Goal: Check status: Check status

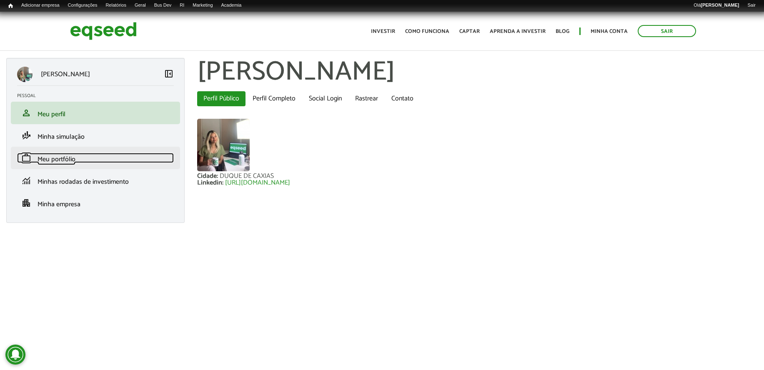
click at [65, 157] on span "Meu portfólio" at bounding box center [57, 159] width 38 height 11
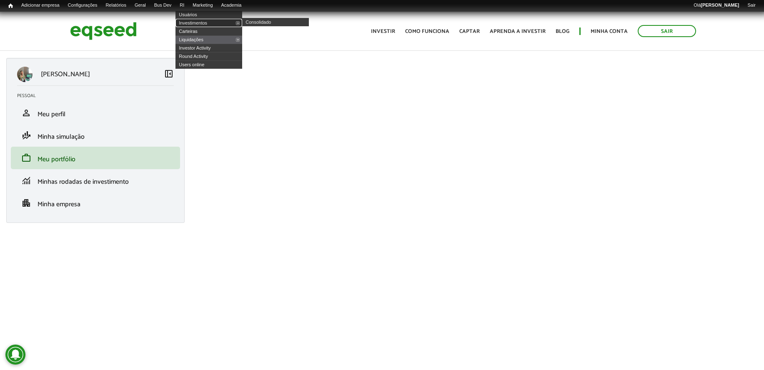
click at [197, 23] on link "Investimentos" at bounding box center [209, 23] width 67 height 8
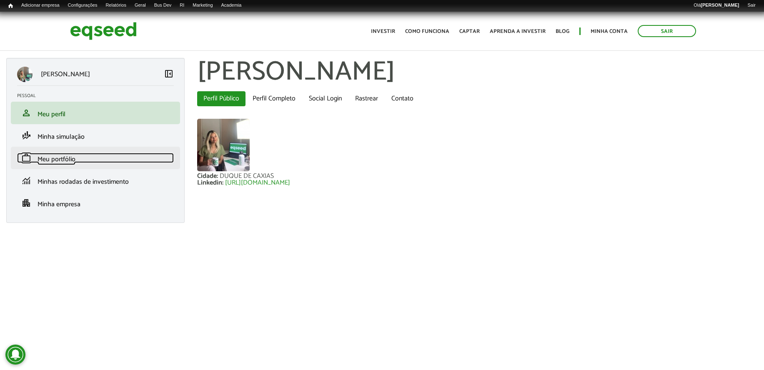
click at [84, 163] on link "work Meu portfólio" at bounding box center [95, 158] width 157 height 10
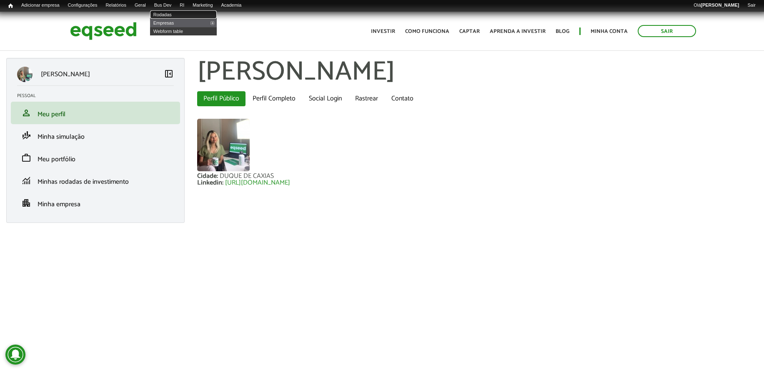
click at [176, 13] on link "Rodadas" at bounding box center [183, 14] width 67 height 8
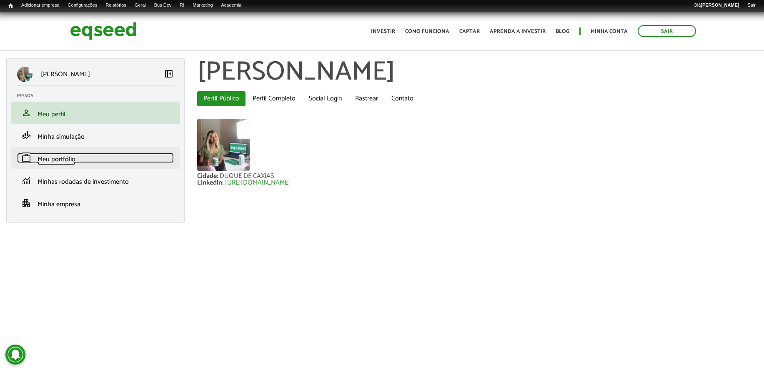
click at [83, 158] on link "work Meu portfólio" at bounding box center [95, 158] width 157 height 10
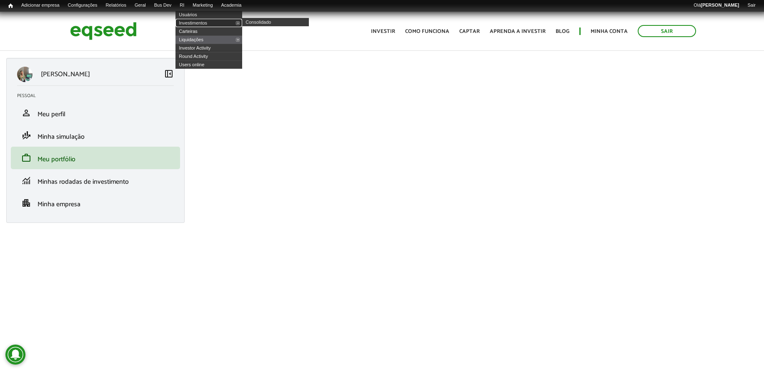
click at [198, 23] on link "Investimentos" at bounding box center [209, 23] width 67 height 8
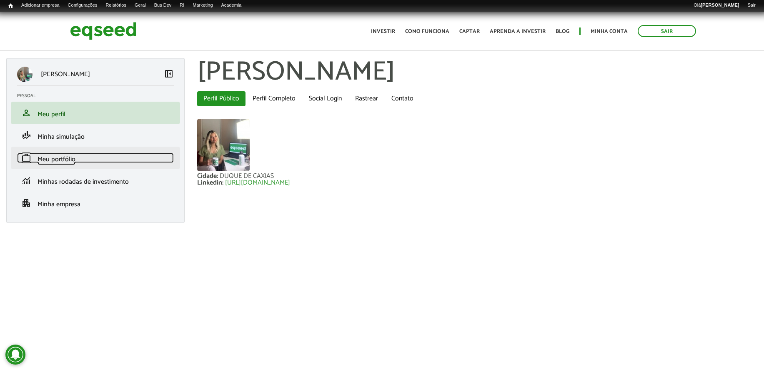
click at [89, 162] on link "work Meu portfólio" at bounding box center [95, 158] width 157 height 10
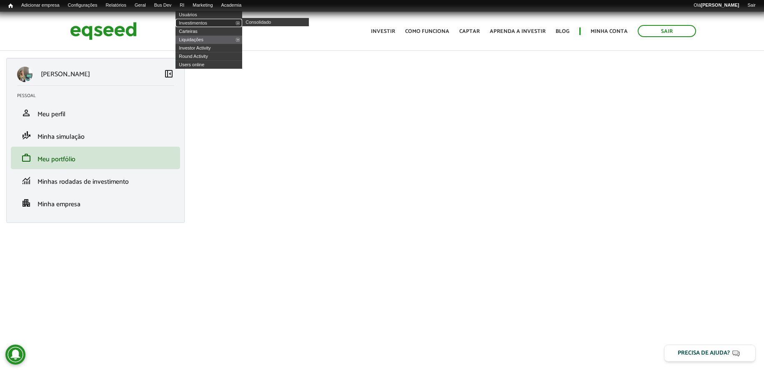
click at [199, 22] on link "Investimentos" at bounding box center [209, 23] width 67 height 8
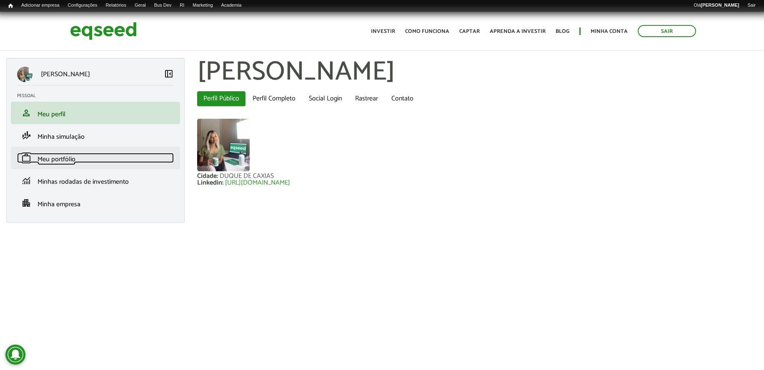
click at [79, 157] on link "work Meu portfólio" at bounding box center [95, 158] width 157 height 10
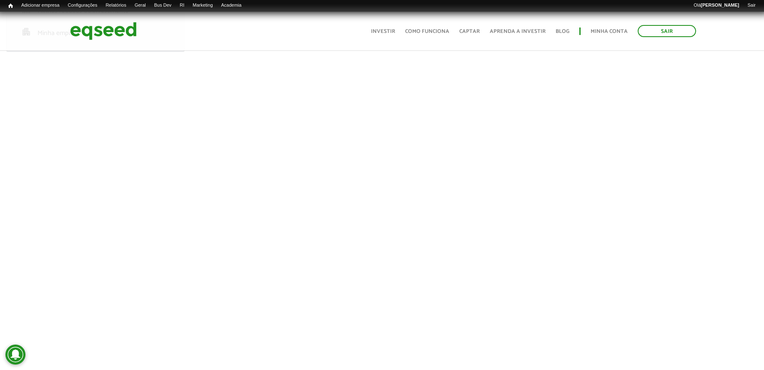
scroll to position [88, 0]
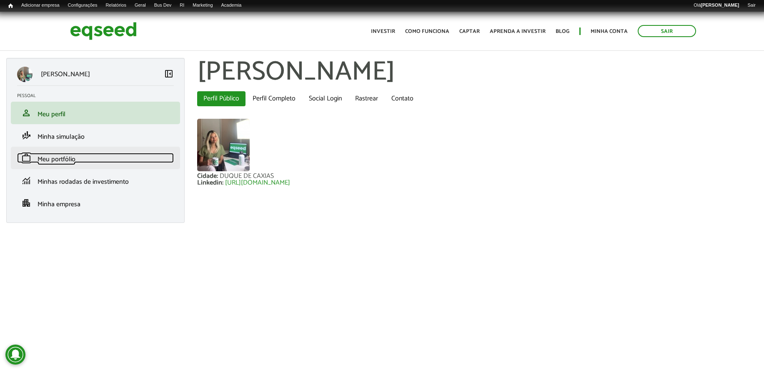
click at [46, 156] on span "Meu portfólio" at bounding box center [57, 159] width 38 height 11
click at [69, 162] on span "Meu portfólio" at bounding box center [57, 159] width 38 height 11
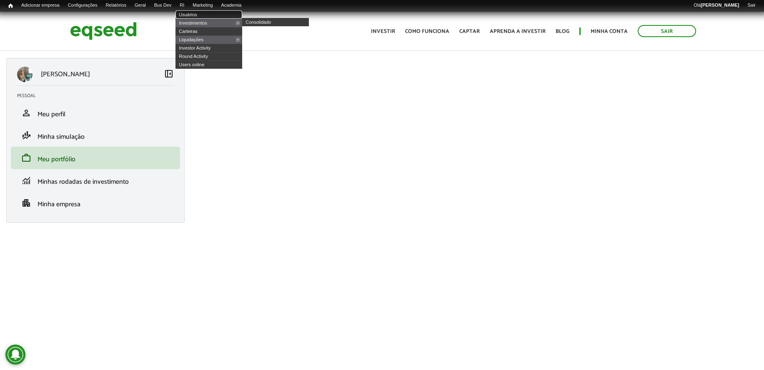
click at [205, 14] on link "Usuários" at bounding box center [209, 14] width 67 height 8
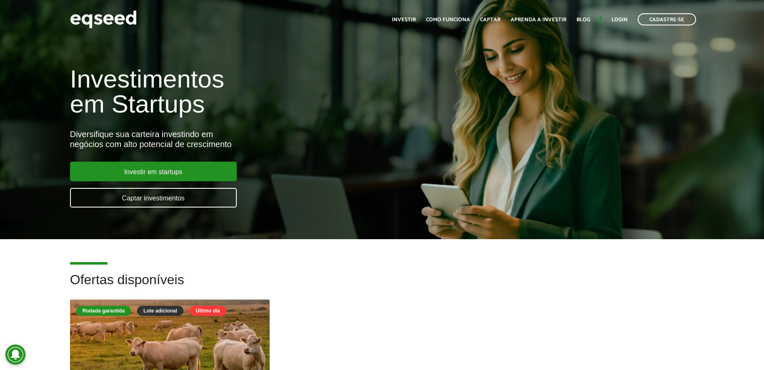
click at [617, 25] on ul "Início Investir Como funciona Captar Aprenda a investir Blog Login Cadastre-se" at bounding box center [544, 19] width 313 height 12
click at [621, 18] on link "Login" at bounding box center [620, 19] width 16 height 5
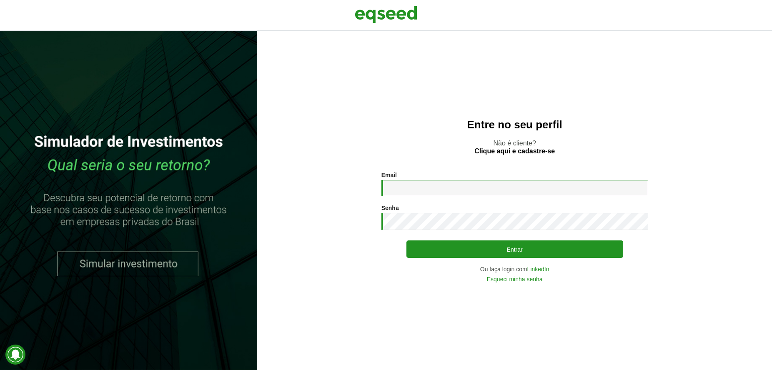
type input "**********"
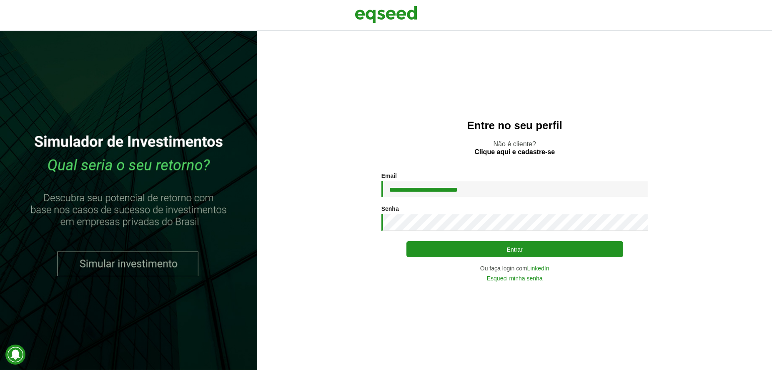
click at [545, 247] on button "Entrar" at bounding box center [515, 249] width 217 height 16
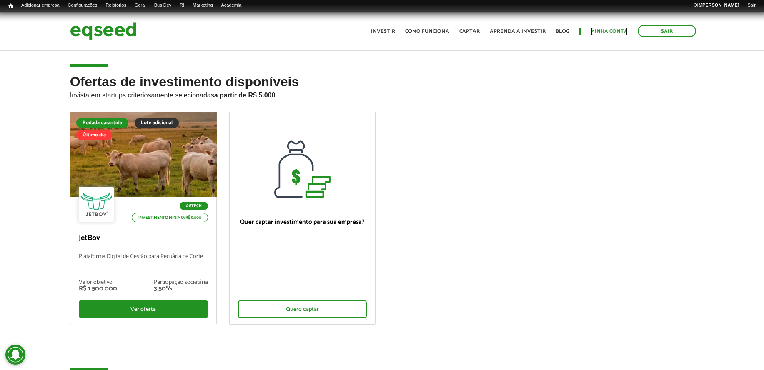
click at [612, 29] on link "Minha conta" at bounding box center [609, 31] width 37 height 5
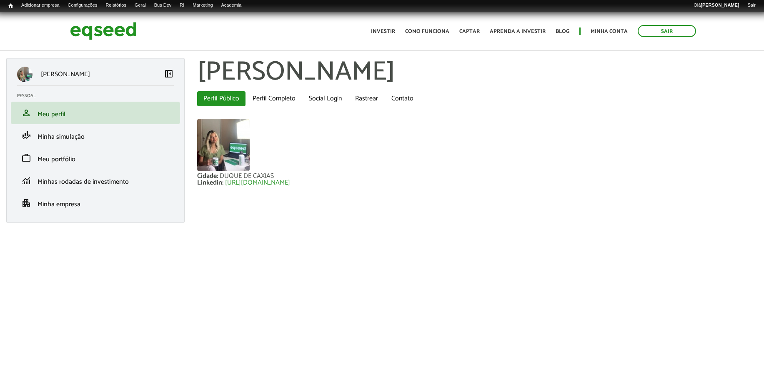
click at [130, 166] on li "work Meu portfólio" at bounding box center [95, 158] width 169 height 23
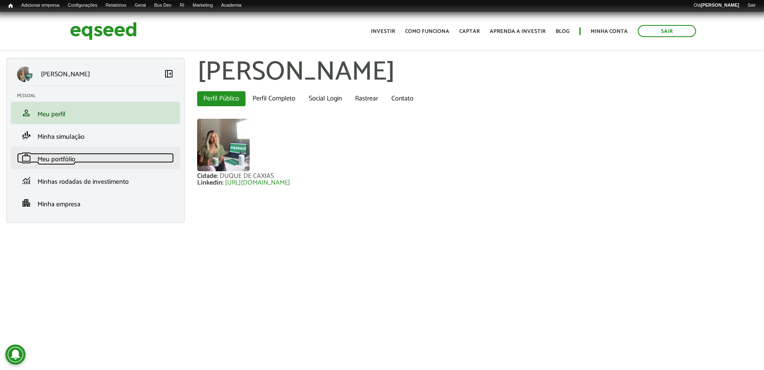
click at [130, 157] on link "work Meu portfólio" at bounding box center [95, 158] width 157 height 10
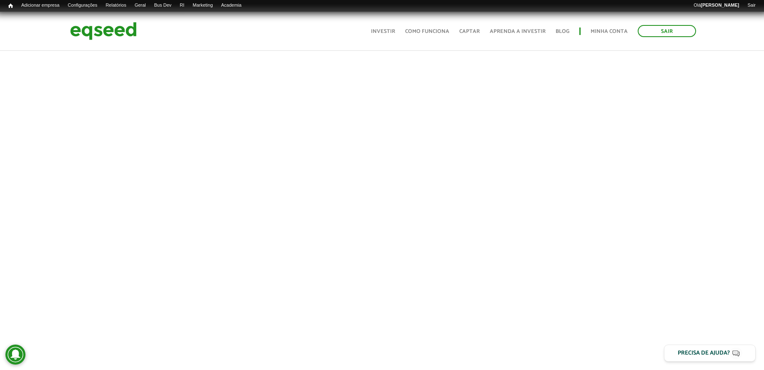
click at [177, 254] on div "CHAYENNE TENÓRIO BARBOSA left_panel_close Pessoal person Meu perfil finance_mod…" at bounding box center [382, 119] width 764 height 540
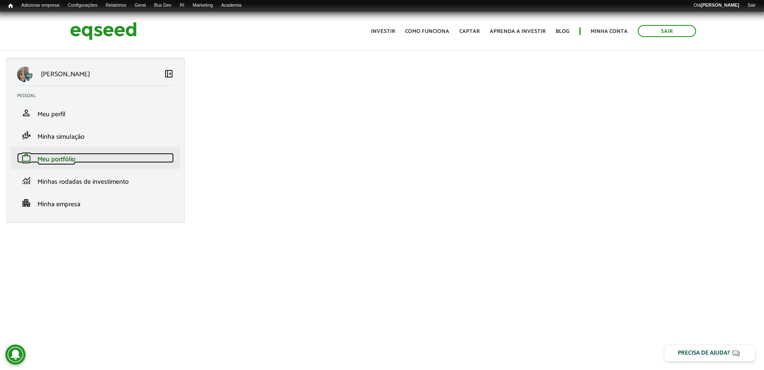
click at [123, 156] on link "work Meu portfólio" at bounding box center [95, 158] width 157 height 10
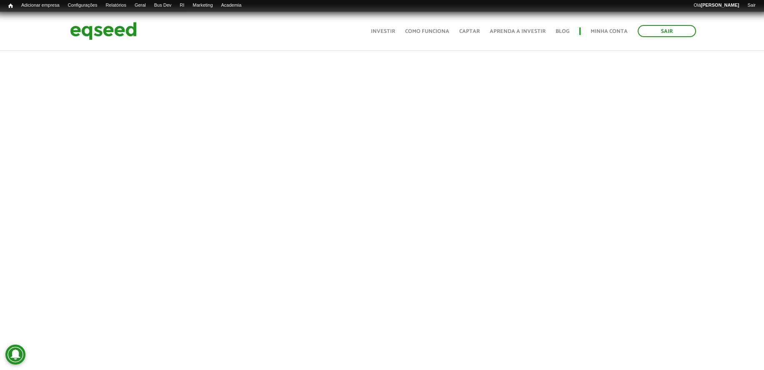
scroll to position [208, 0]
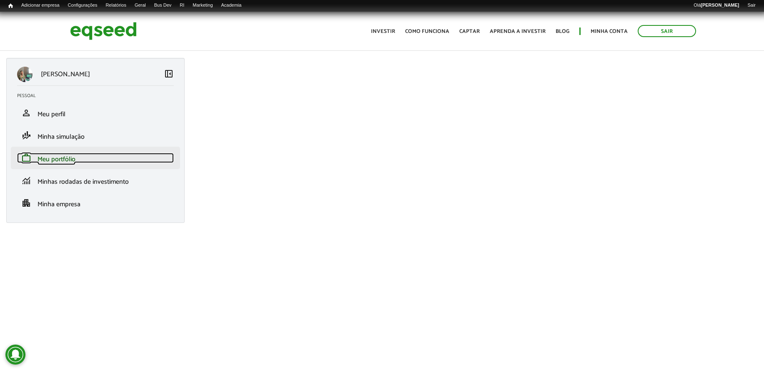
click at [128, 158] on link "work Meu portfólio" at bounding box center [95, 158] width 157 height 10
click at [0, 0] on link "Investimentos" at bounding box center [0, 0] width 0 height 0
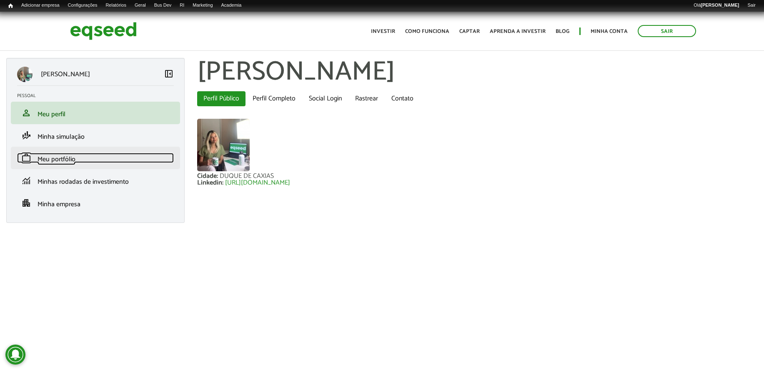
click at [119, 161] on link "work Meu portfólio" at bounding box center [95, 158] width 157 height 10
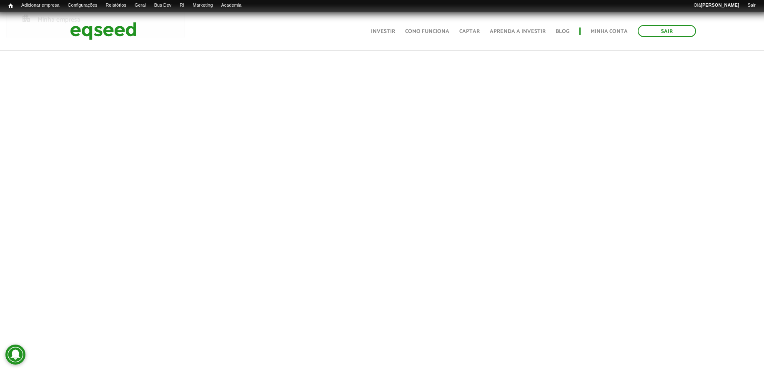
scroll to position [208, 0]
